Goal: Browse casually

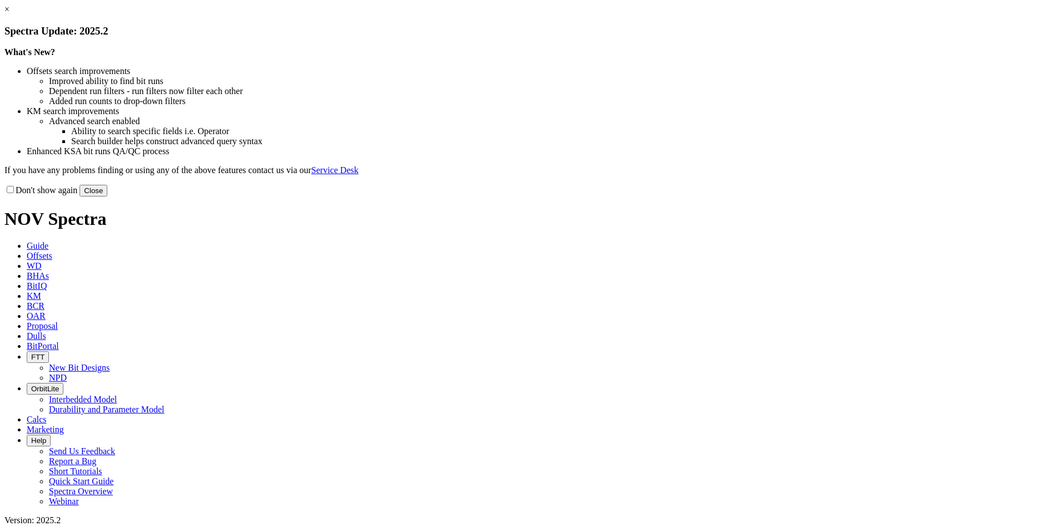
drag, startPoint x: 542, startPoint y: 87, endPoint x: 606, endPoint y: 260, distance: 184.6
